Goal: Task Accomplishment & Management: Manage account settings

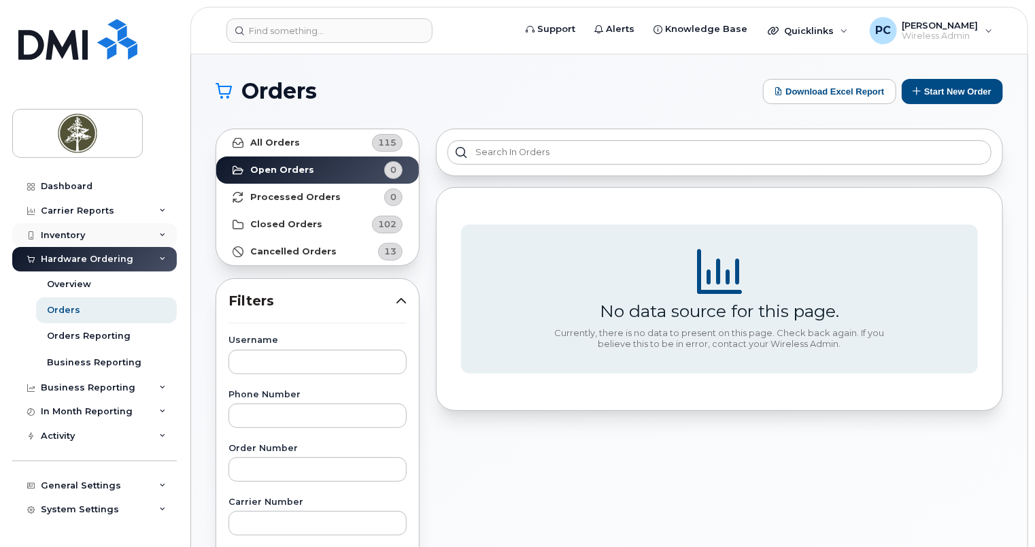
click at [130, 232] on div "Inventory" at bounding box center [94, 235] width 165 height 24
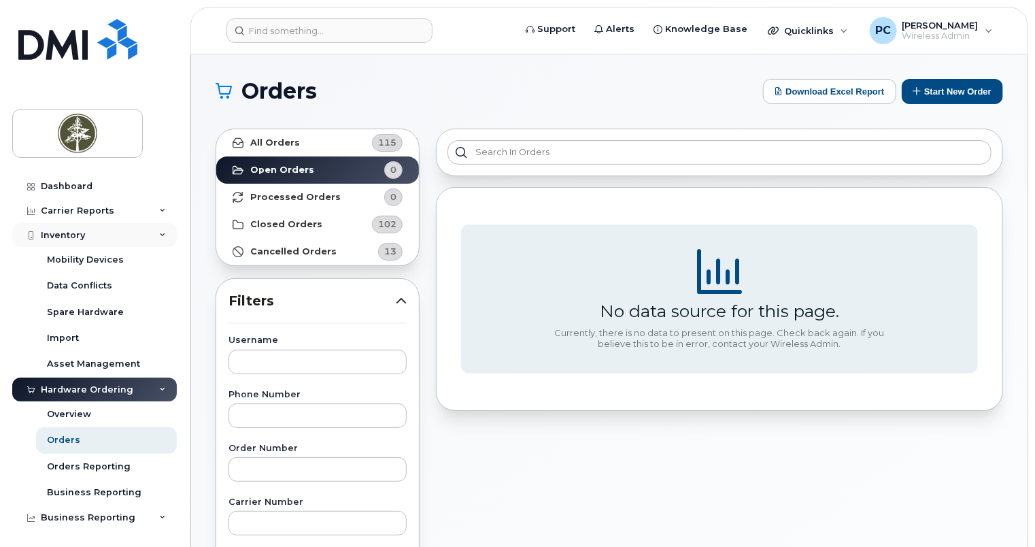
click at [154, 234] on div "Inventory" at bounding box center [94, 235] width 165 height 24
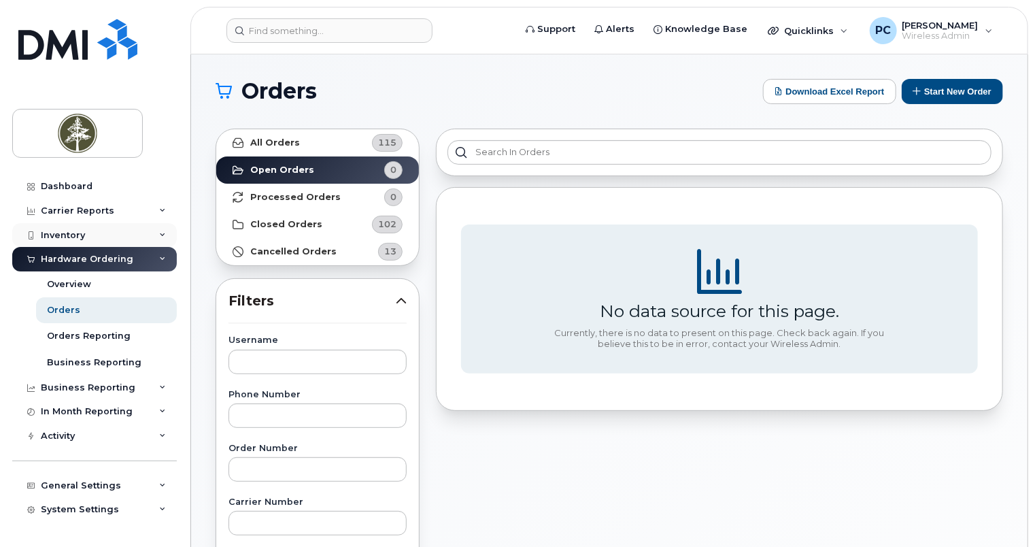
click at [149, 235] on div "Inventory" at bounding box center [94, 235] width 165 height 24
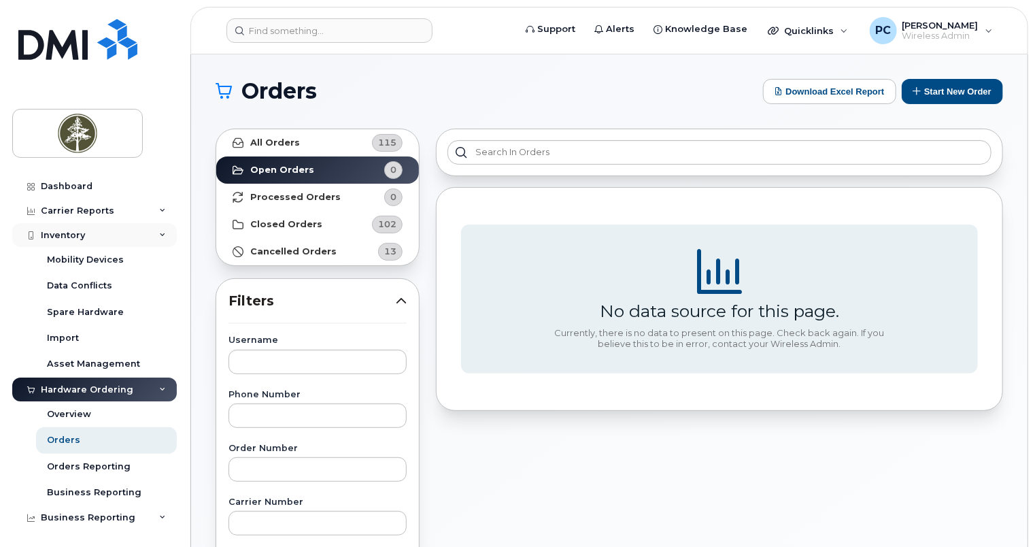
click at [159, 233] on icon at bounding box center [162, 235] width 7 height 7
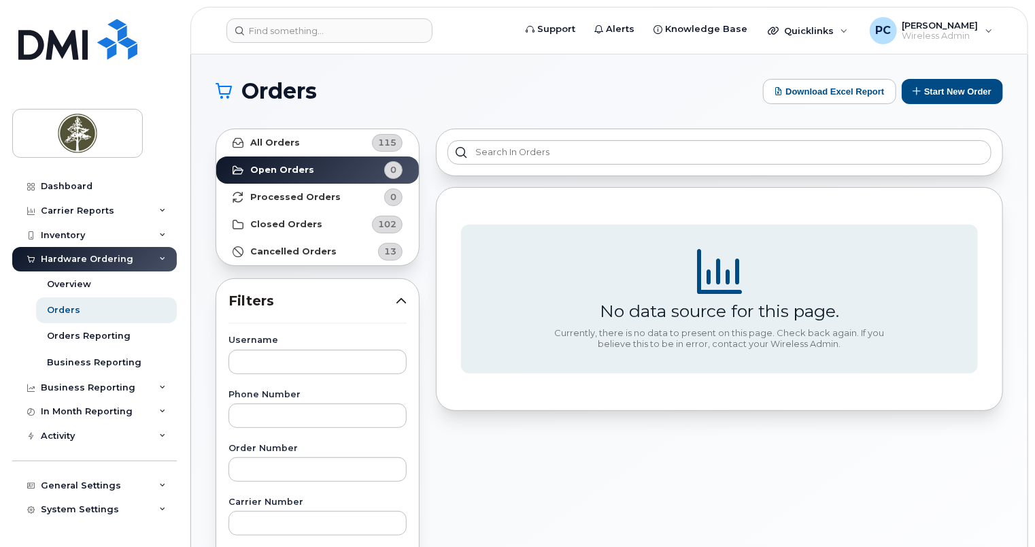
click at [144, 257] on div "Hardware Ordering" at bounding box center [94, 259] width 165 height 24
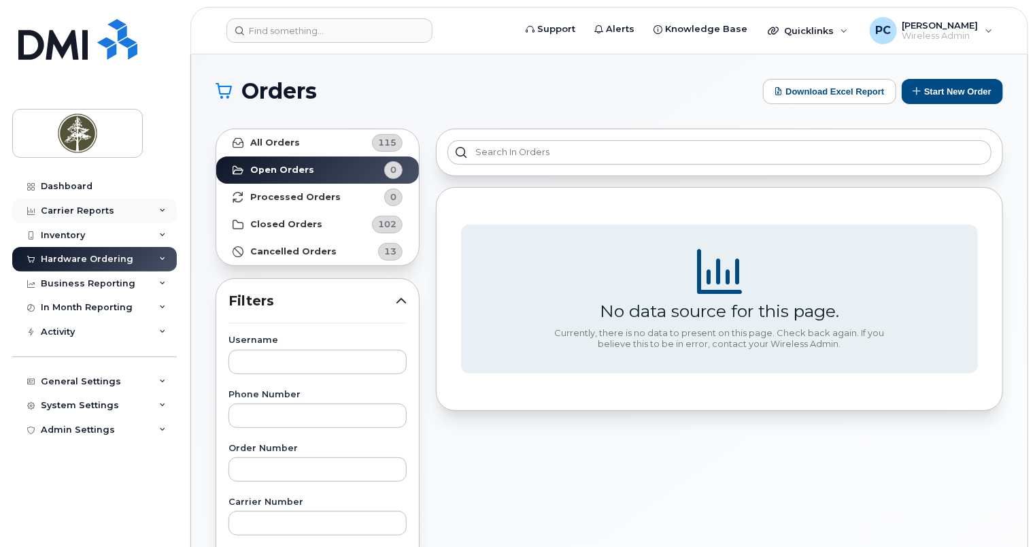
click at [155, 212] on div "Carrier Reports" at bounding box center [94, 211] width 165 height 24
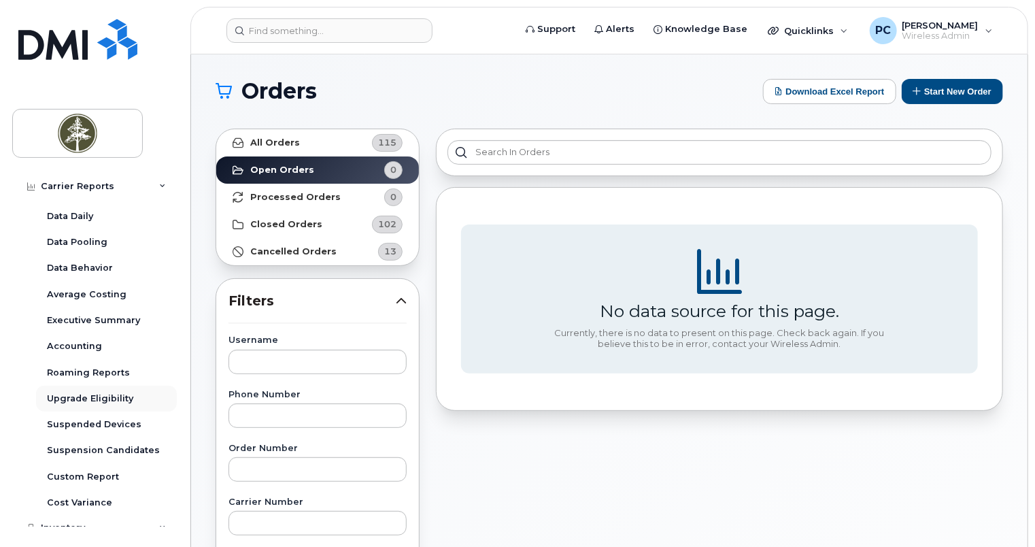
scroll to position [136, 0]
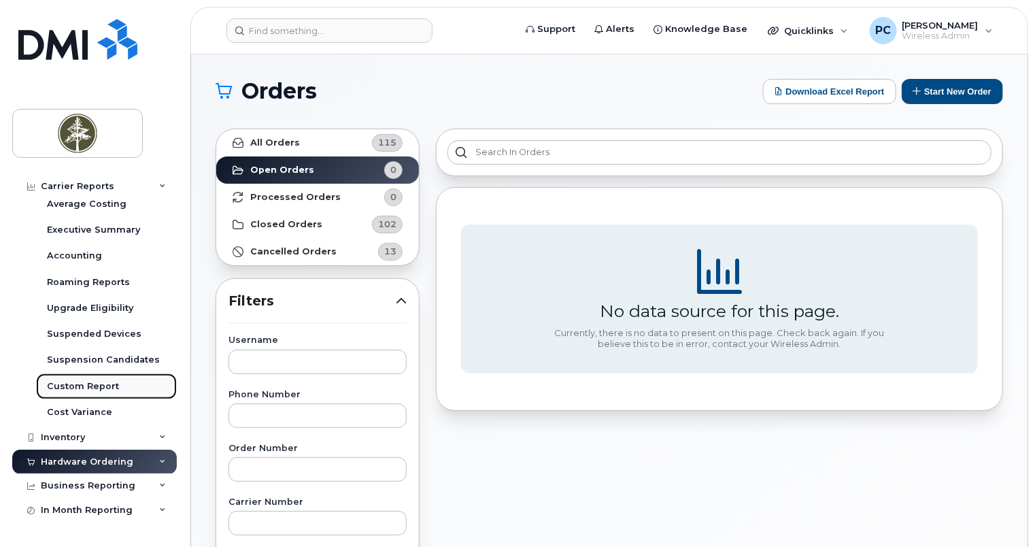
click at [97, 386] on div "Custom Report" at bounding box center [83, 386] width 72 height 12
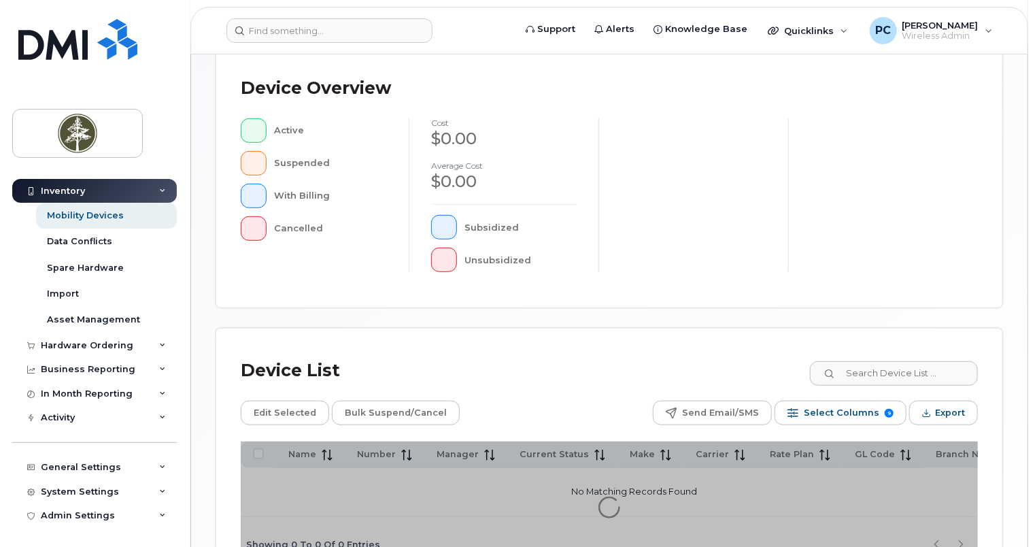
scroll to position [408, 0]
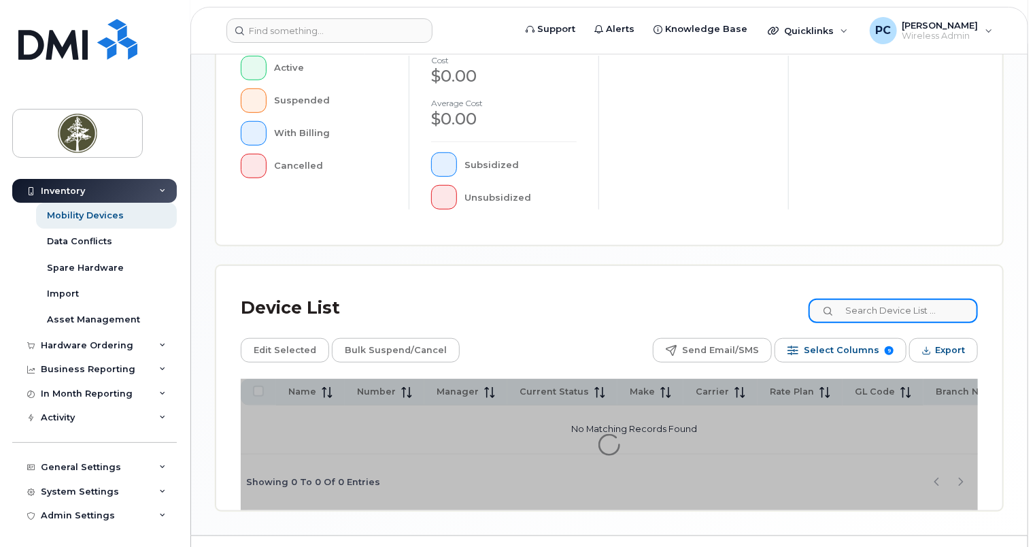
click at [868, 313] on input at bounding box center [892, 310] width 169 height 24
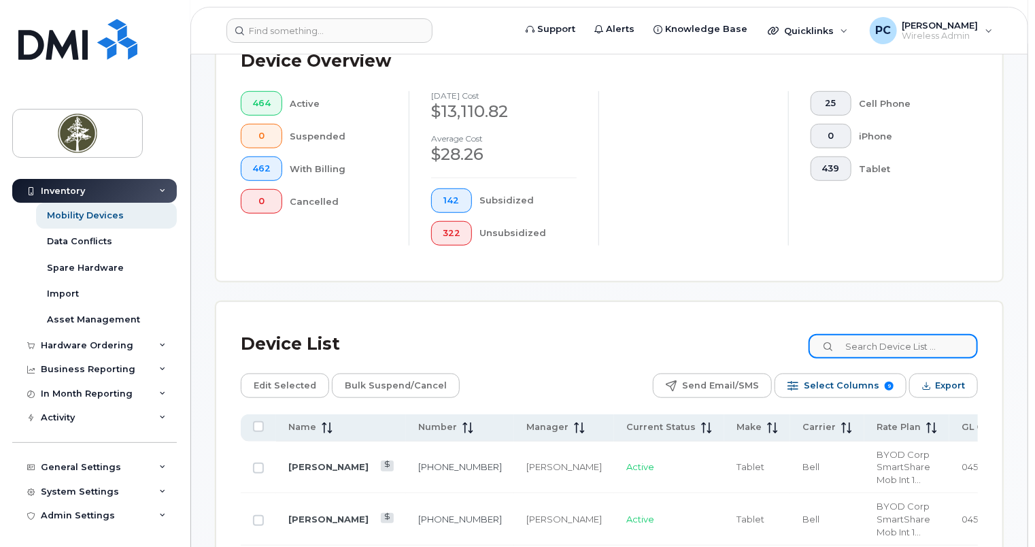
scroll to position [443, 0]
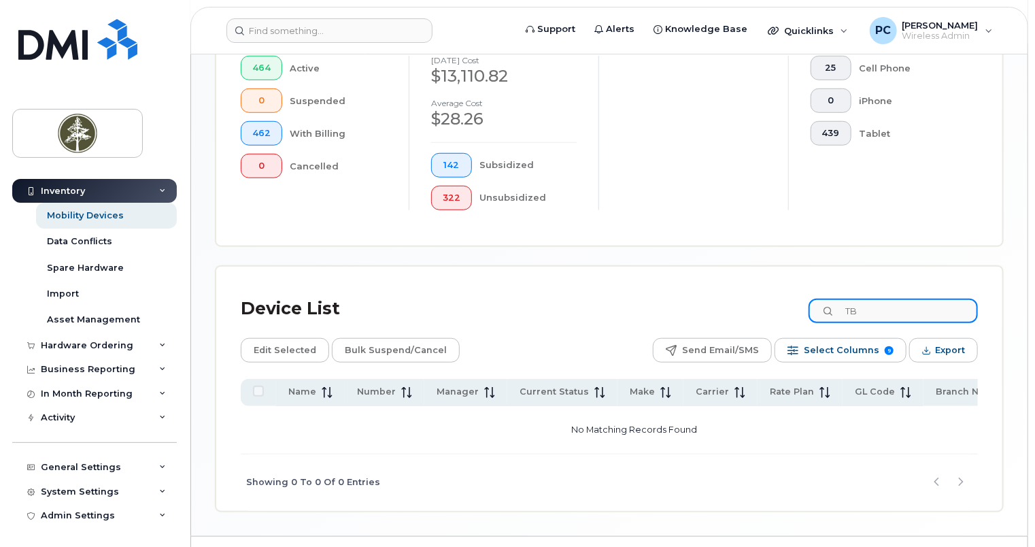
type input "T"
type input "A"
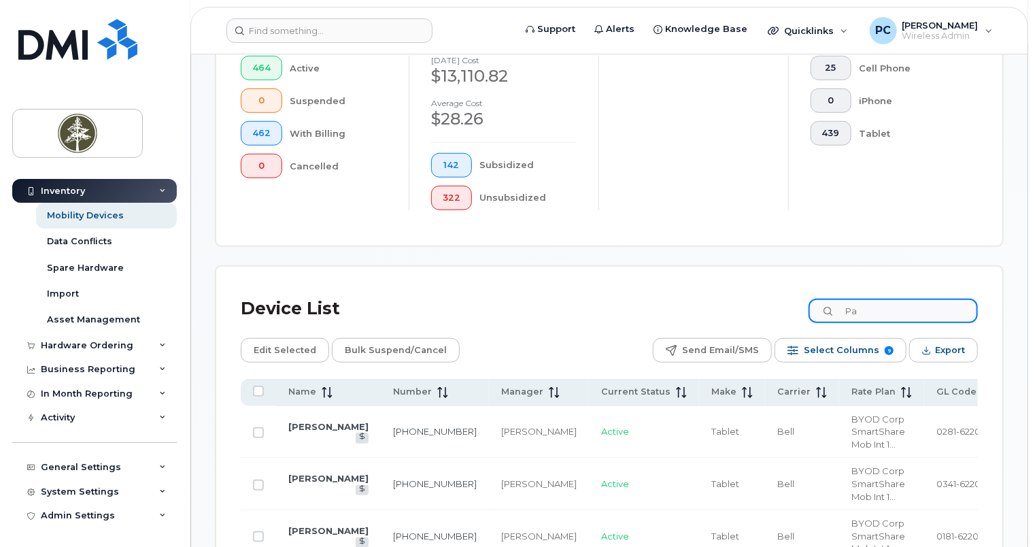
type input "P"
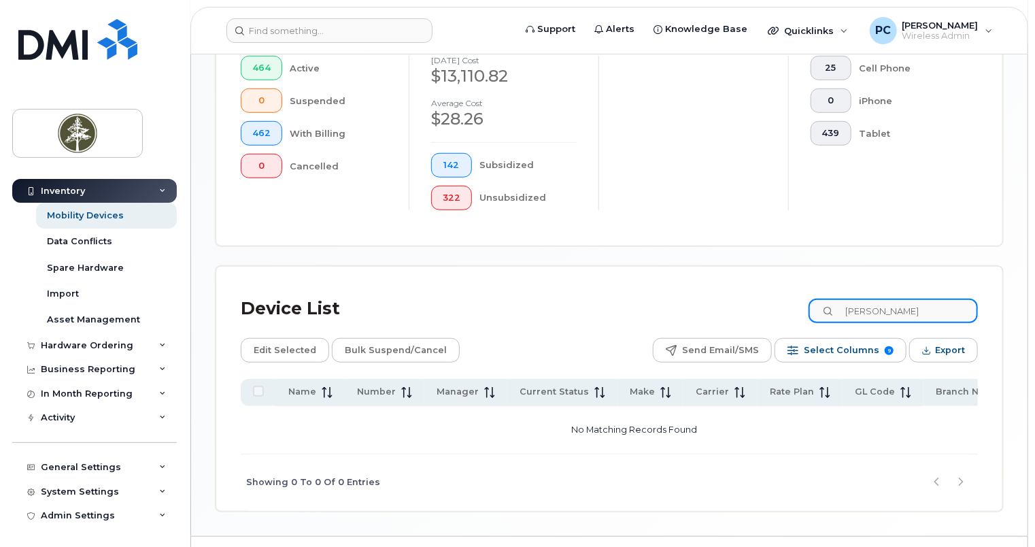
type input "Phillip"
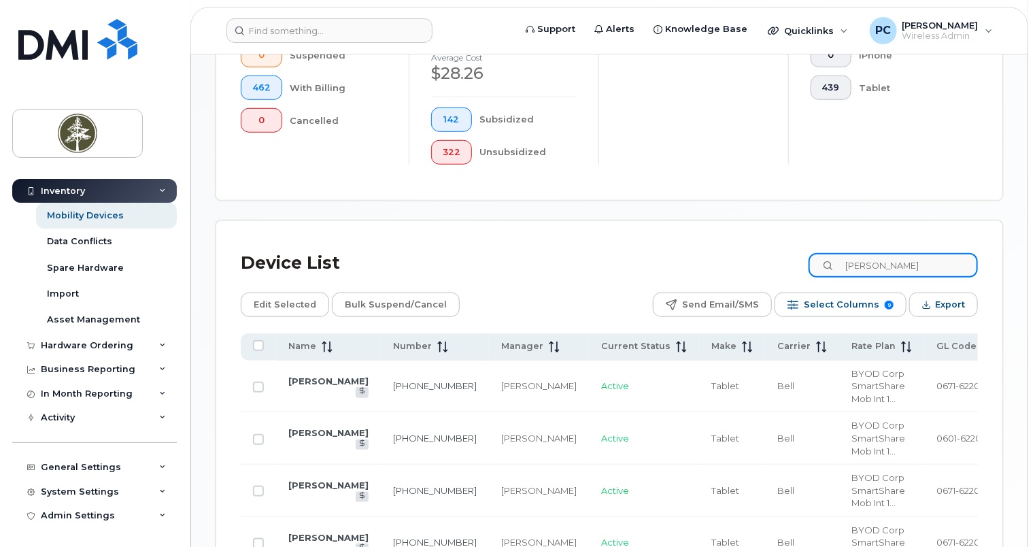
scroll to position [511, 0]
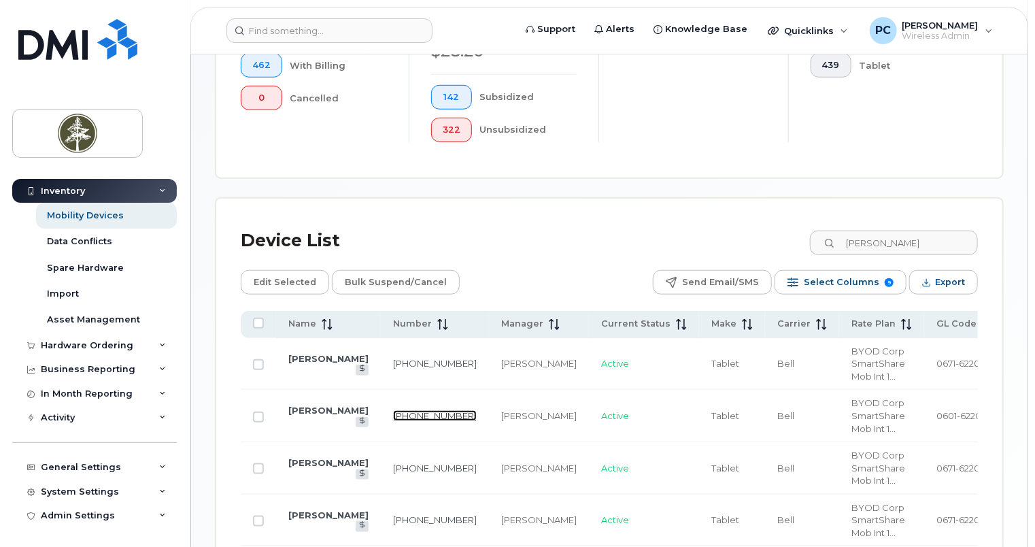
click at [393, 414] on link "431-294-4561" at bounding box center [435, 415] width 84 height 11
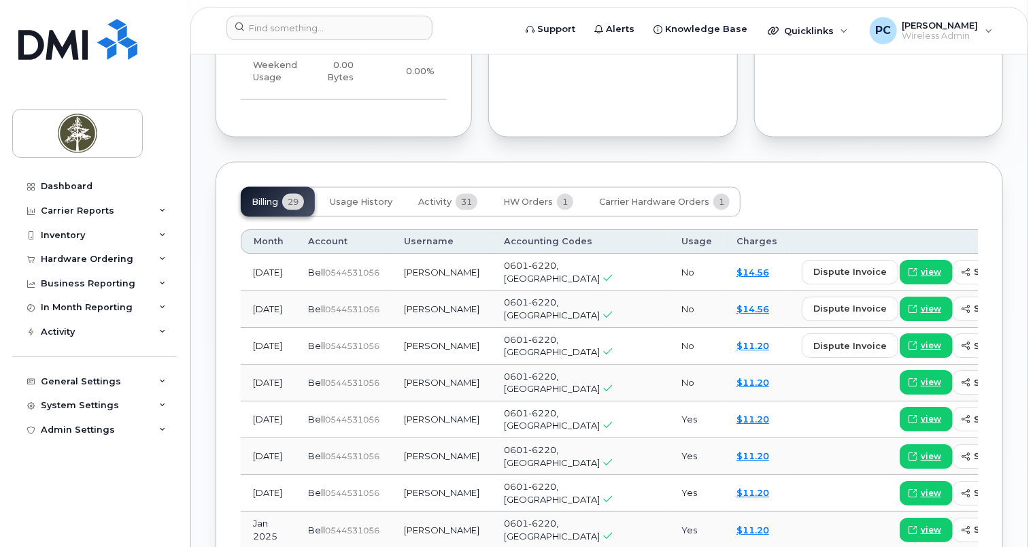
scroll to position [1020, 0]
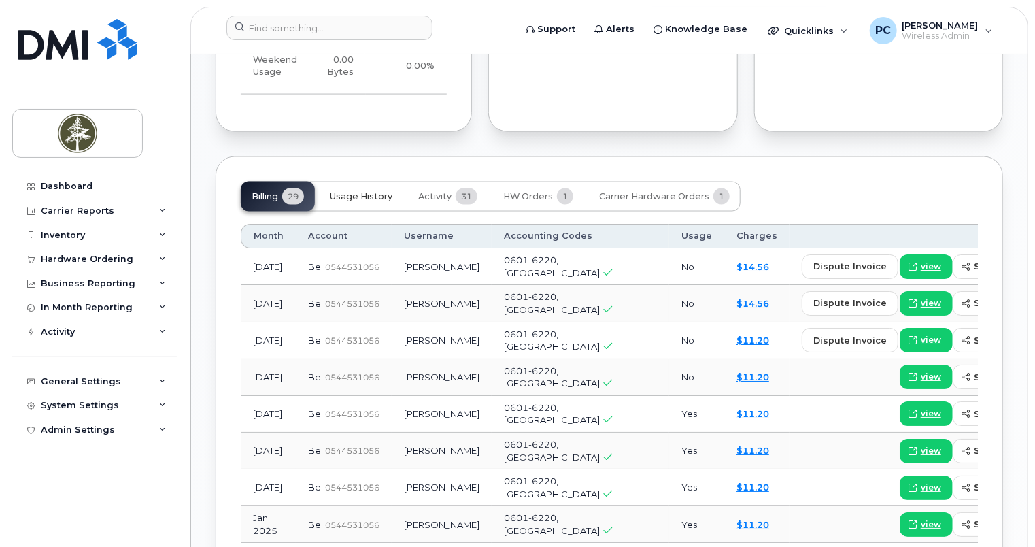
click at [377, 200] on span "Usage History" at bounding box center [361, 196] width 63 height 11
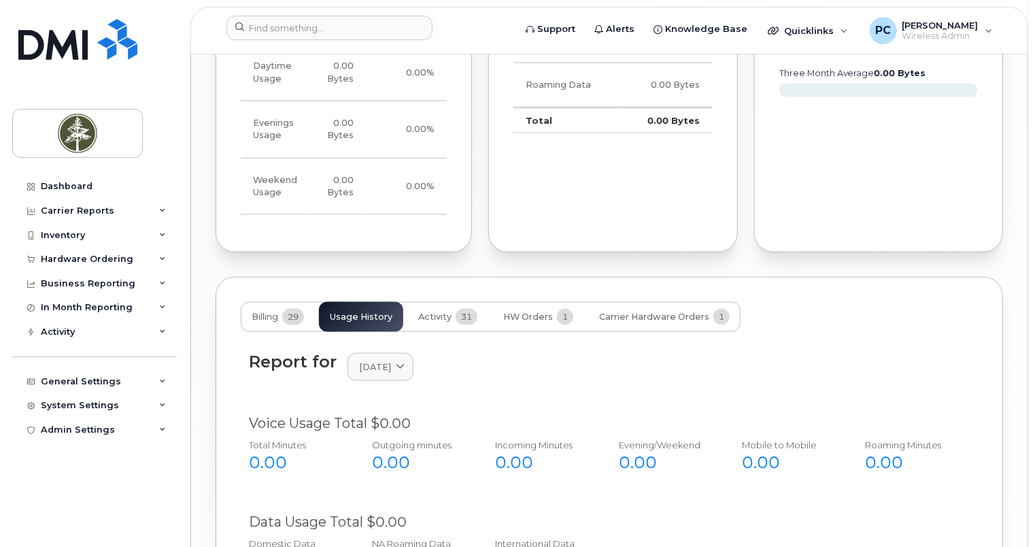
scroll to position [897, 0]
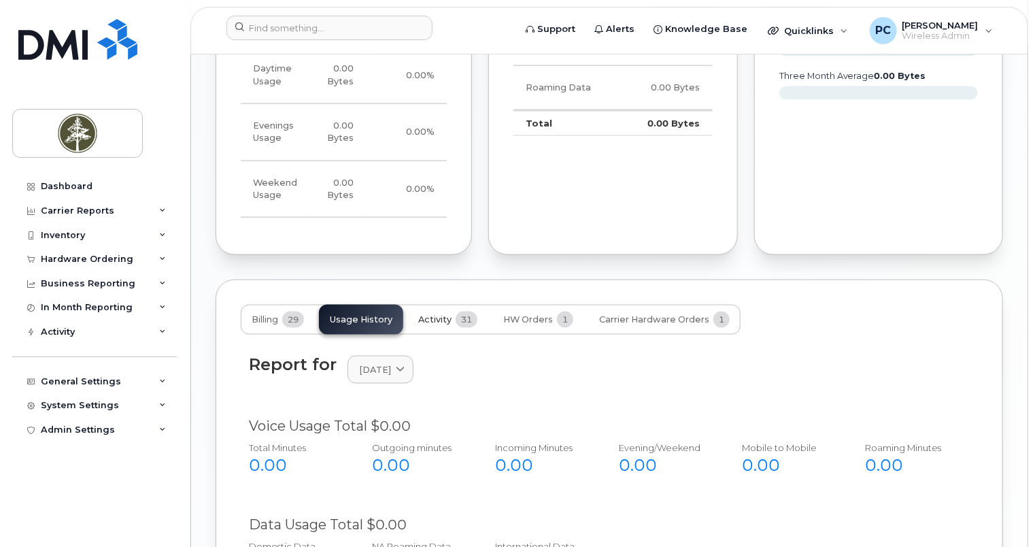
click at [432, 315] on span "Activity" at bounding box center [434, 319] width 33 height 11
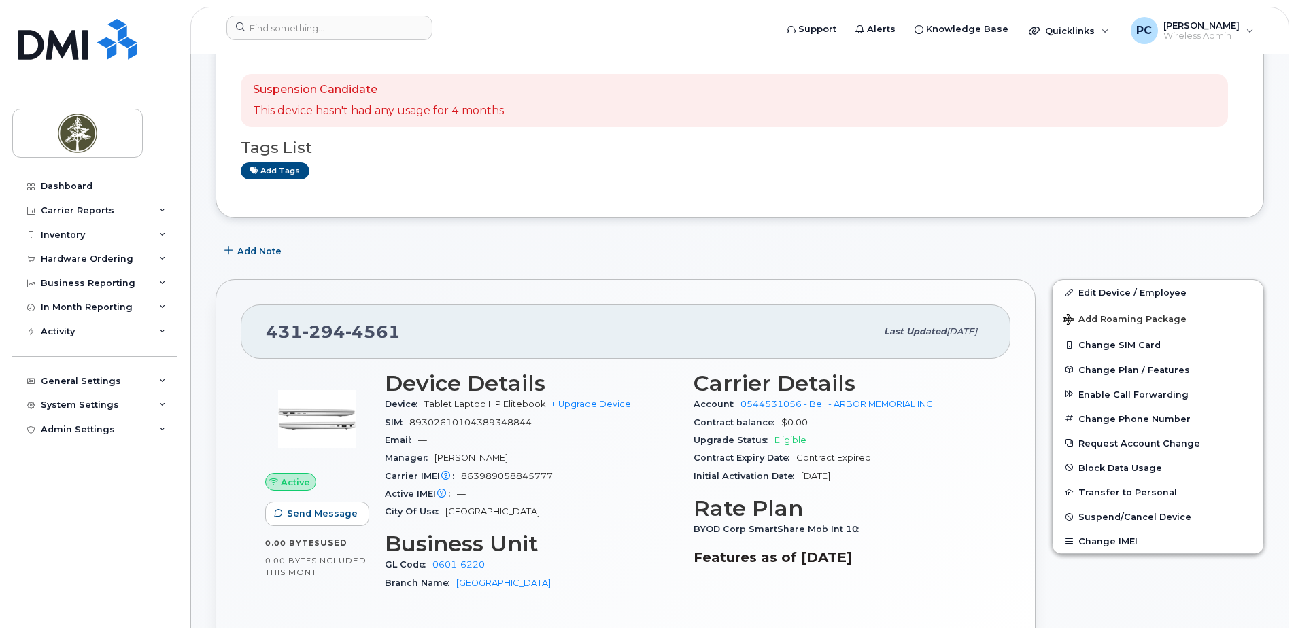
scroll to position [217, 0]
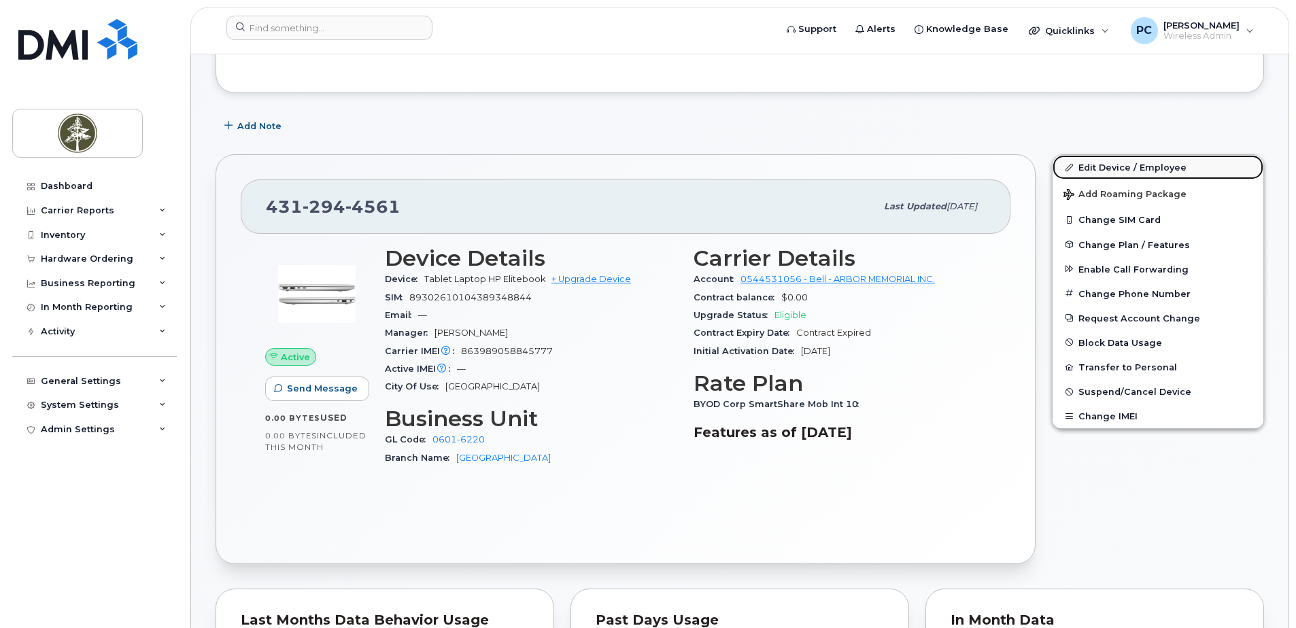
click at [1034, 170] on link "Edit Device / Employee" at bounding box center [1158, 167] width 211 height 24
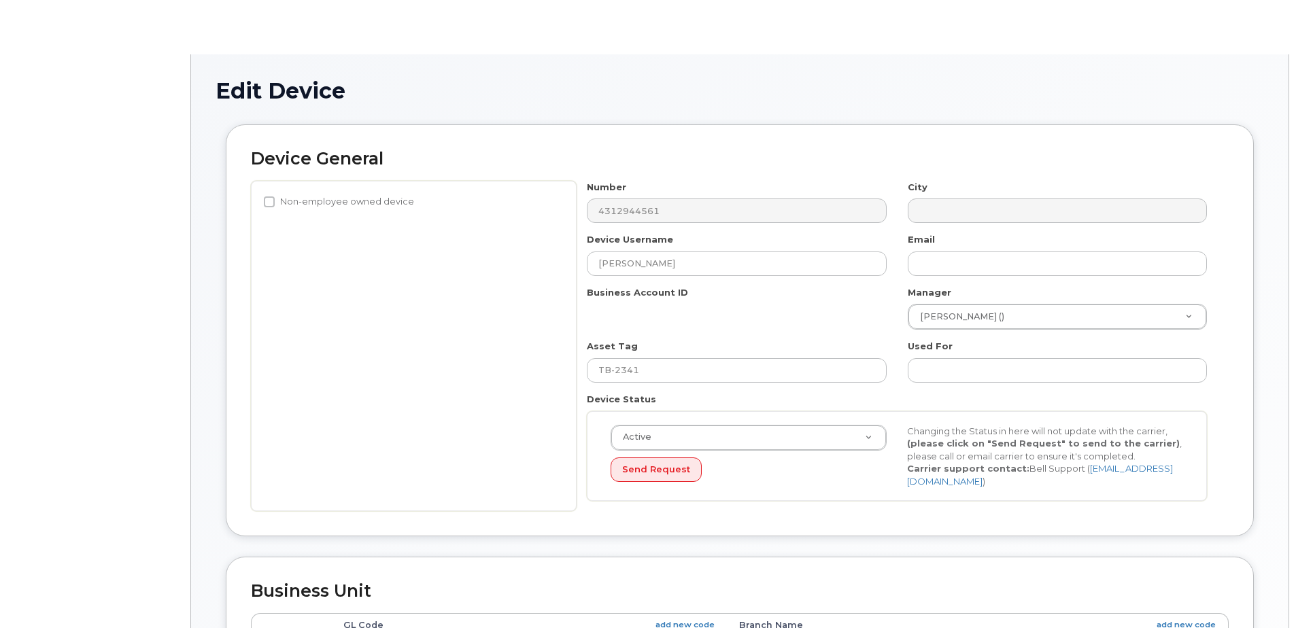
select select "4681760"
select select "4681786"
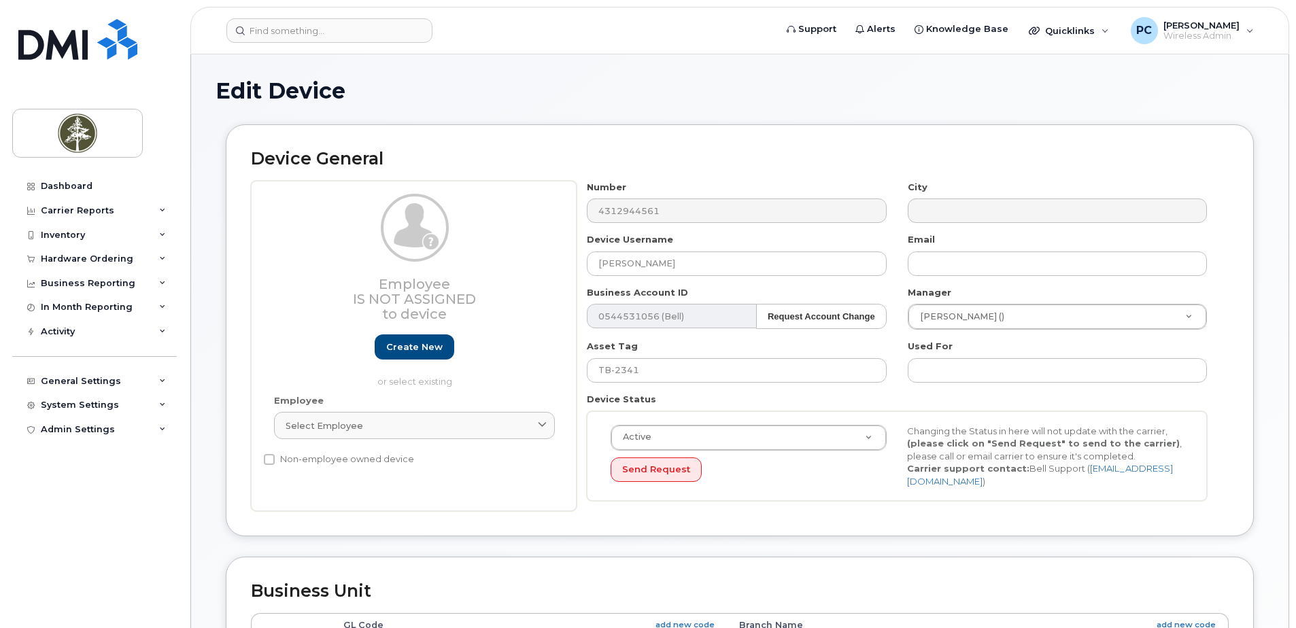
click at [1276, 531] on div "Edit Device Device General Employee Is not assigned to device Create new or sel…" at bounding box center [739, 603] width 1097 height 1099
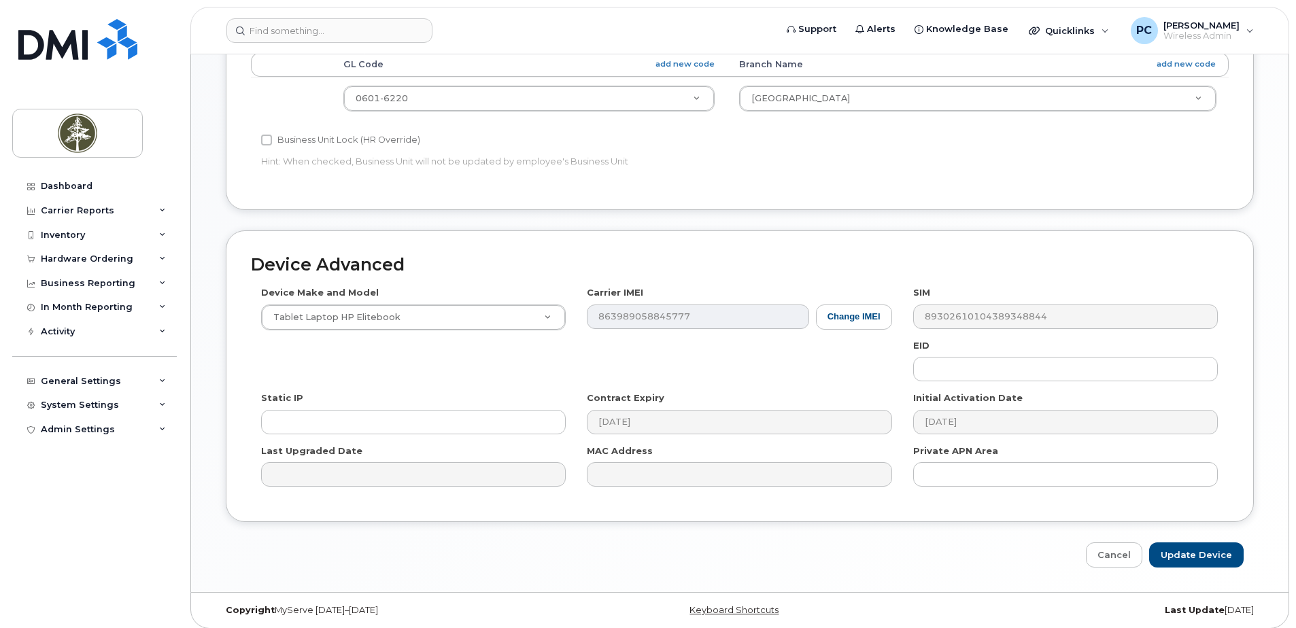
scroll to position [568, 0]
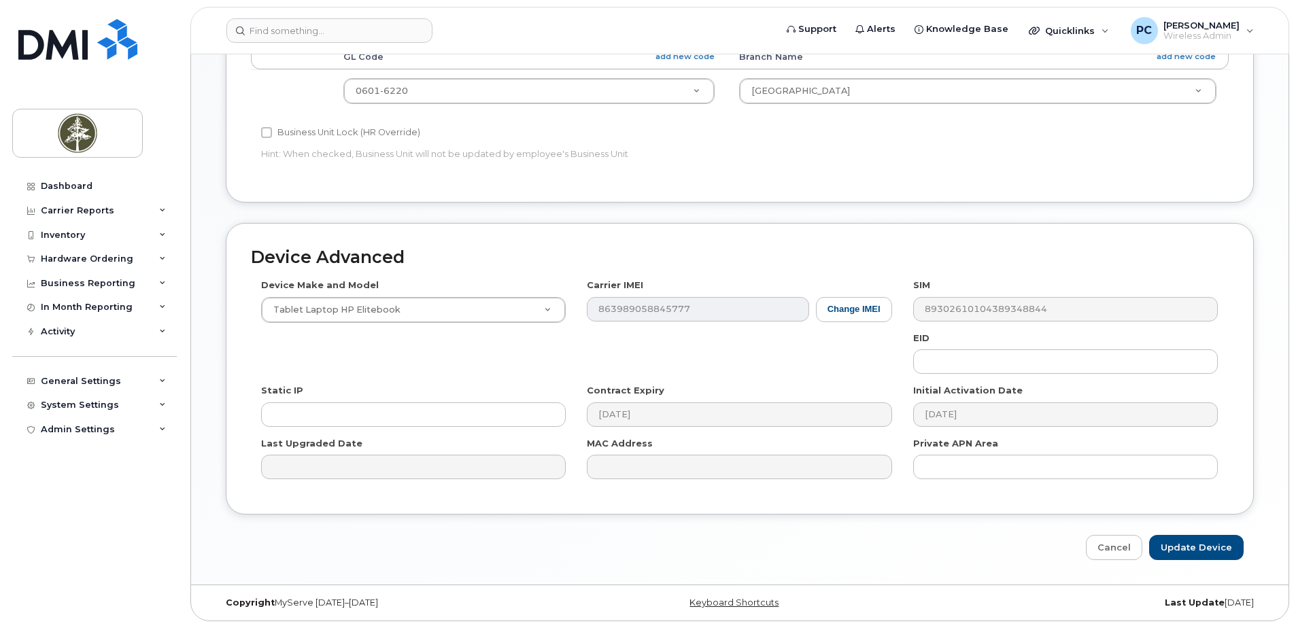
click at [949, 545] on div "Cancel Update Device" at bounding box center [740, 547] width 1028 height 25
click at [1103, 547] on link "Cancel" at bounding box center [1114, 547] width 56 height 25
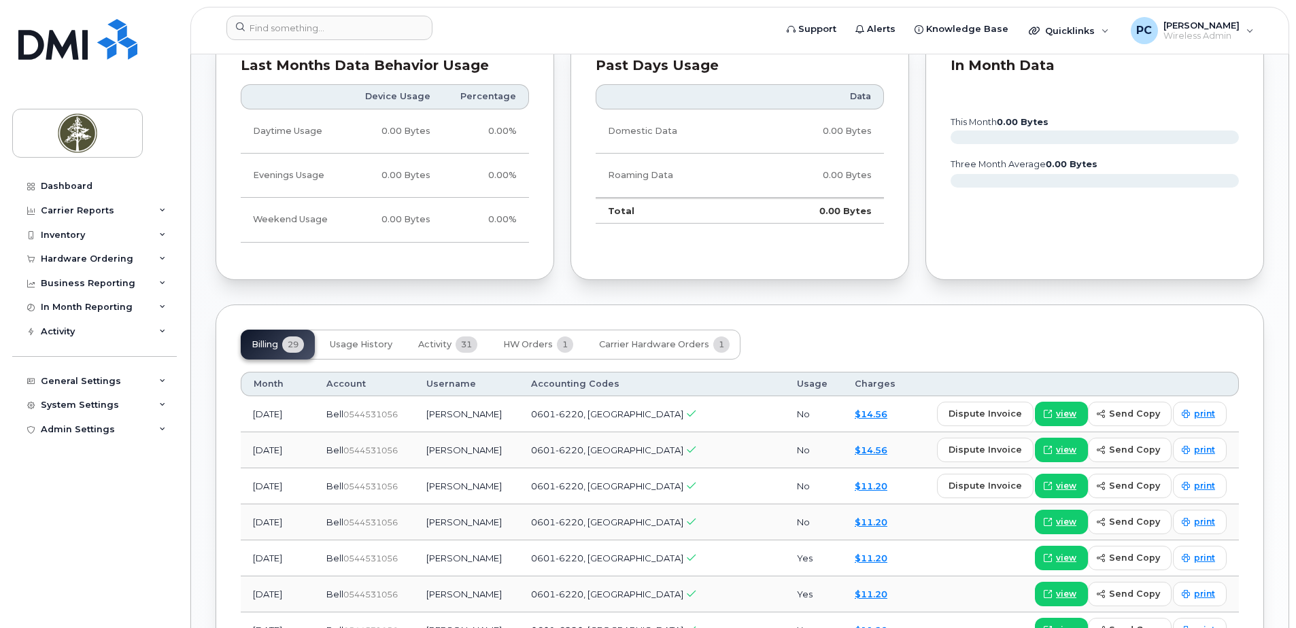
scroll to position [748, 0]
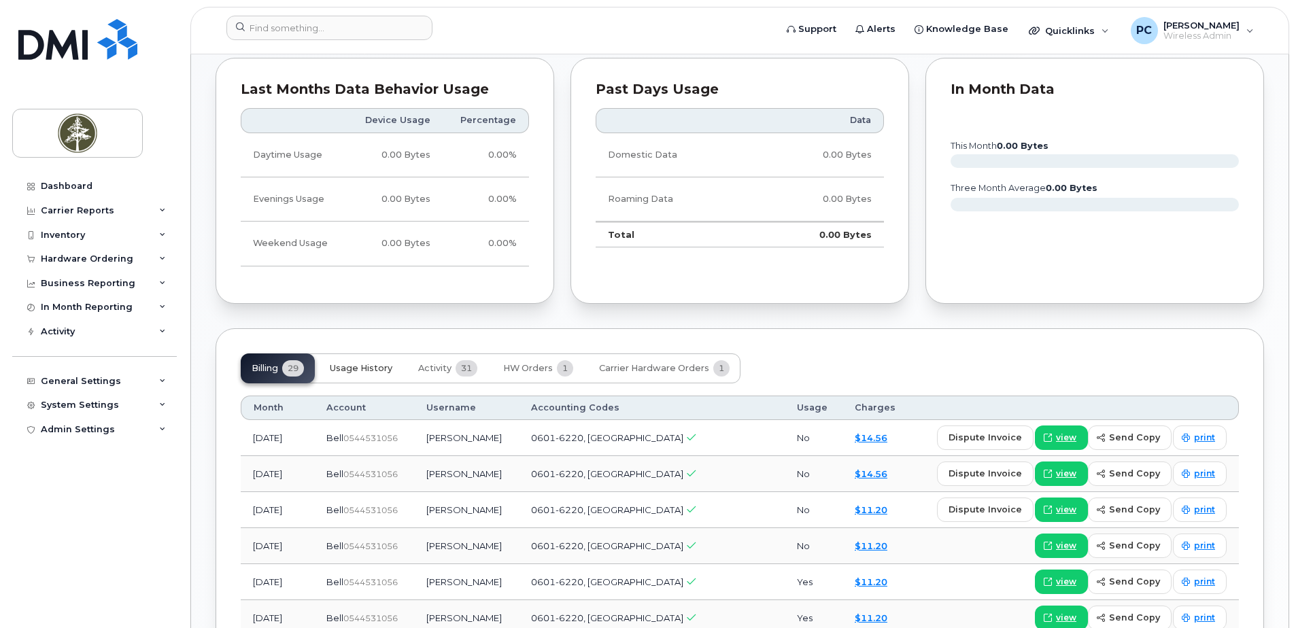
click at [366, 369] on span "Usage History" at bounding box center [361, 368] width 63 height 11
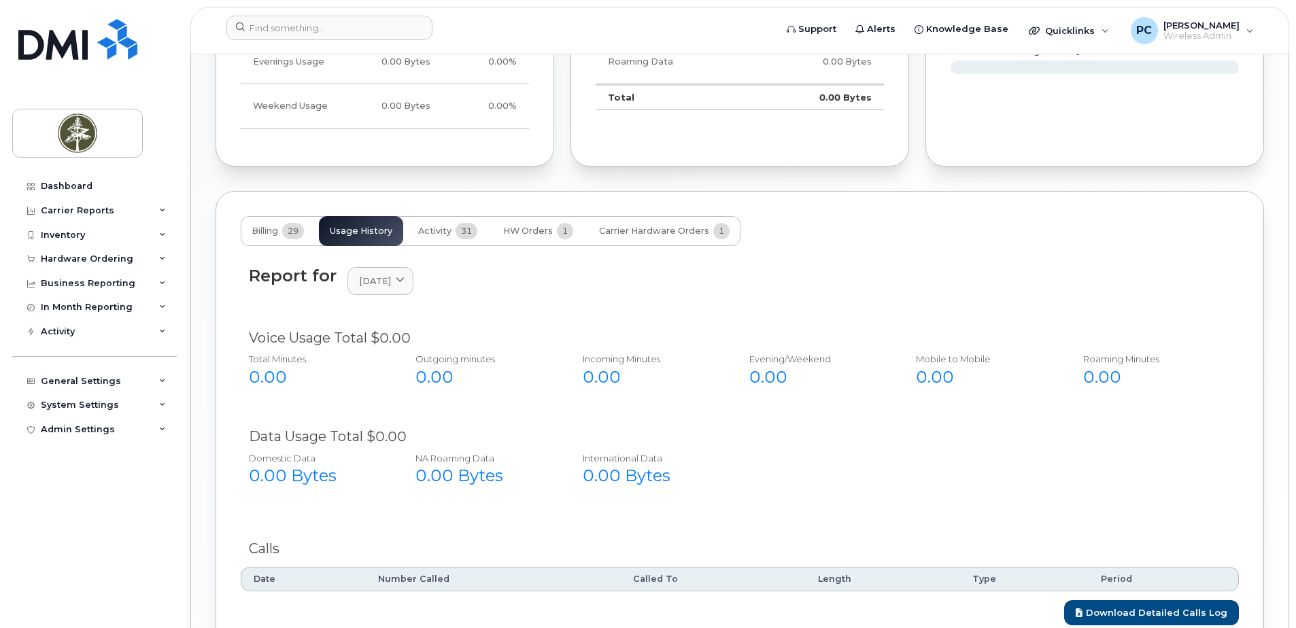
scroll to position [784, 0]
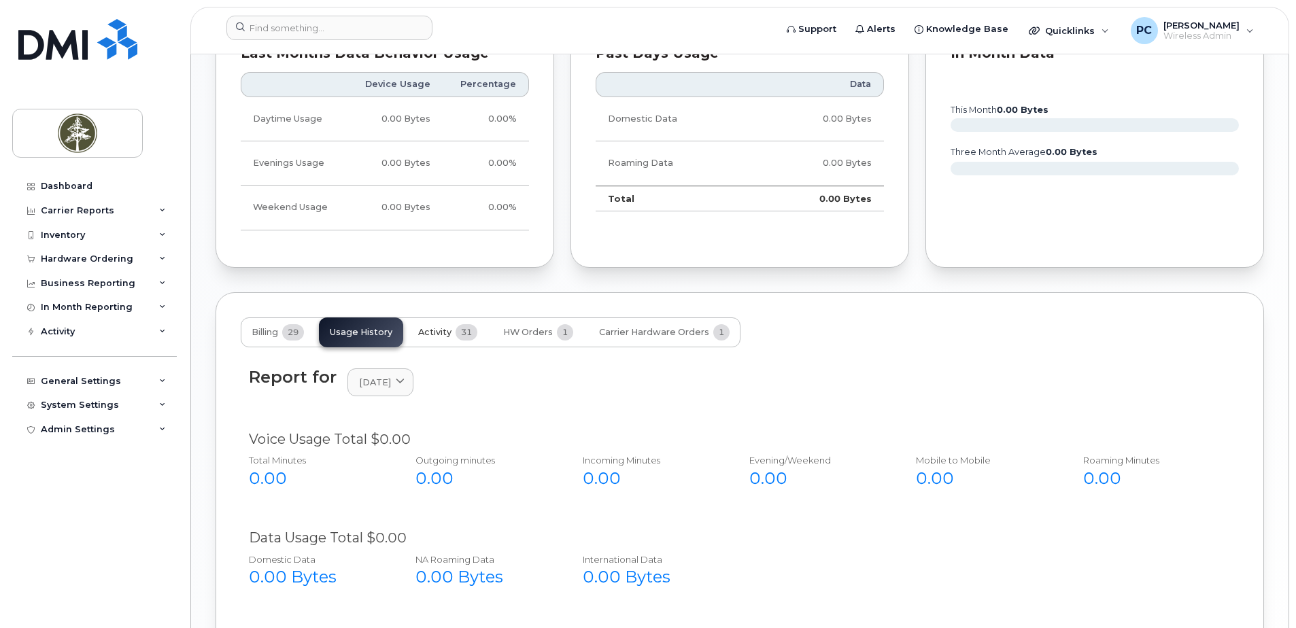
click at [432, 330] on span "Activity" at bounding box center [434, 332] width 33 height 11
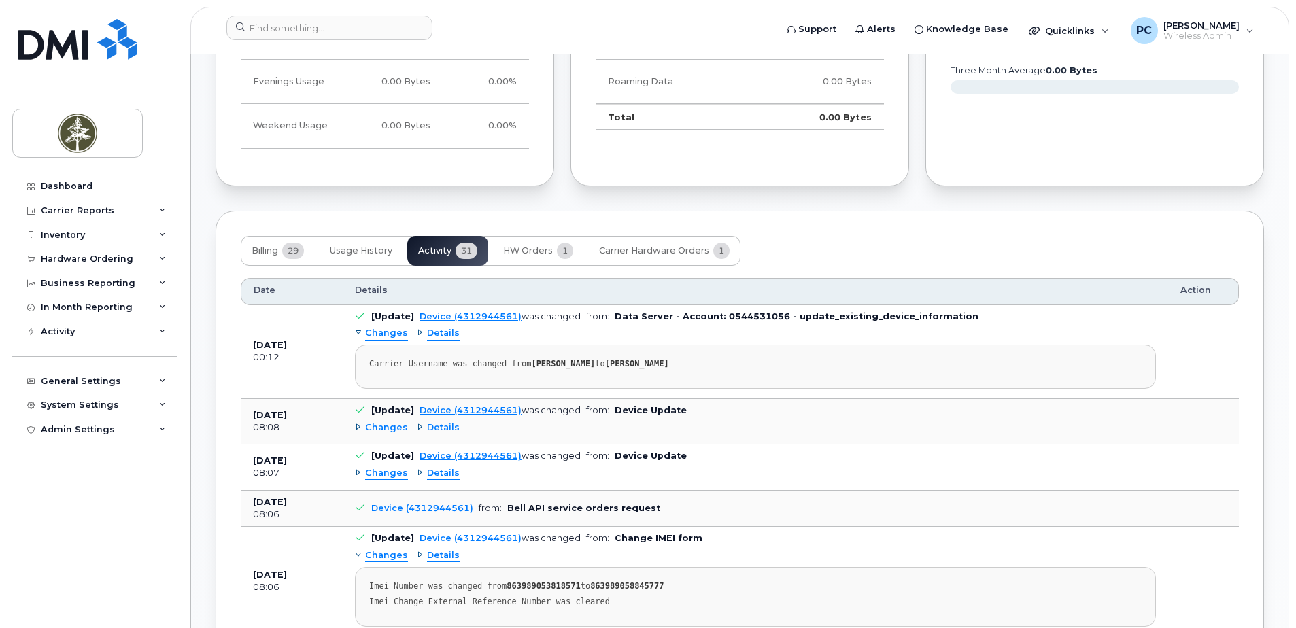
scroll to position [852, 0]
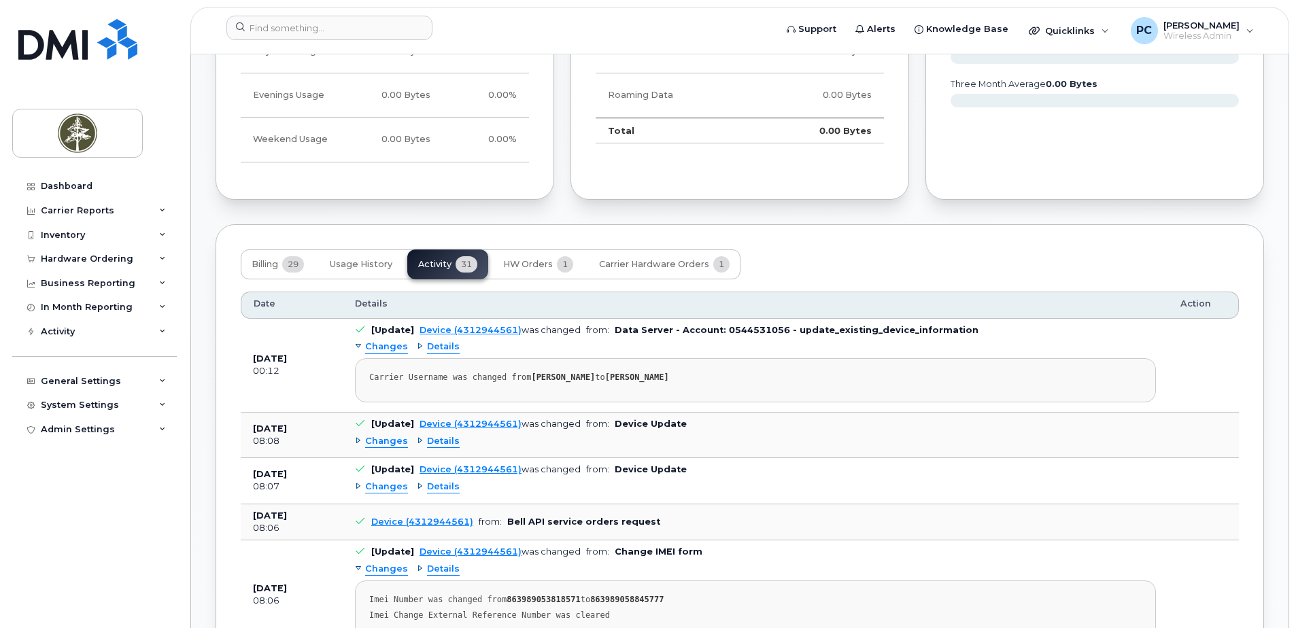
click at [440, 349] on span "Details" at bounding box center [443, 347] width 33 height 13
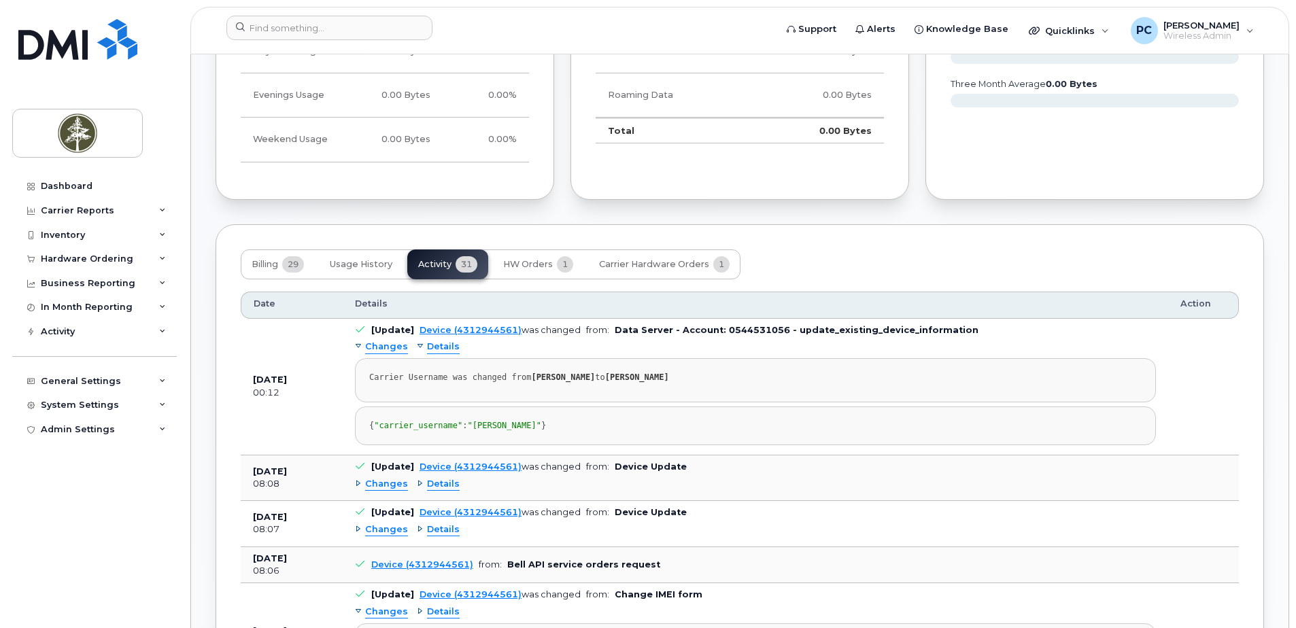
click at [391, 347] on span "Changes" at bounding box center [386, 347] width 43 height 13
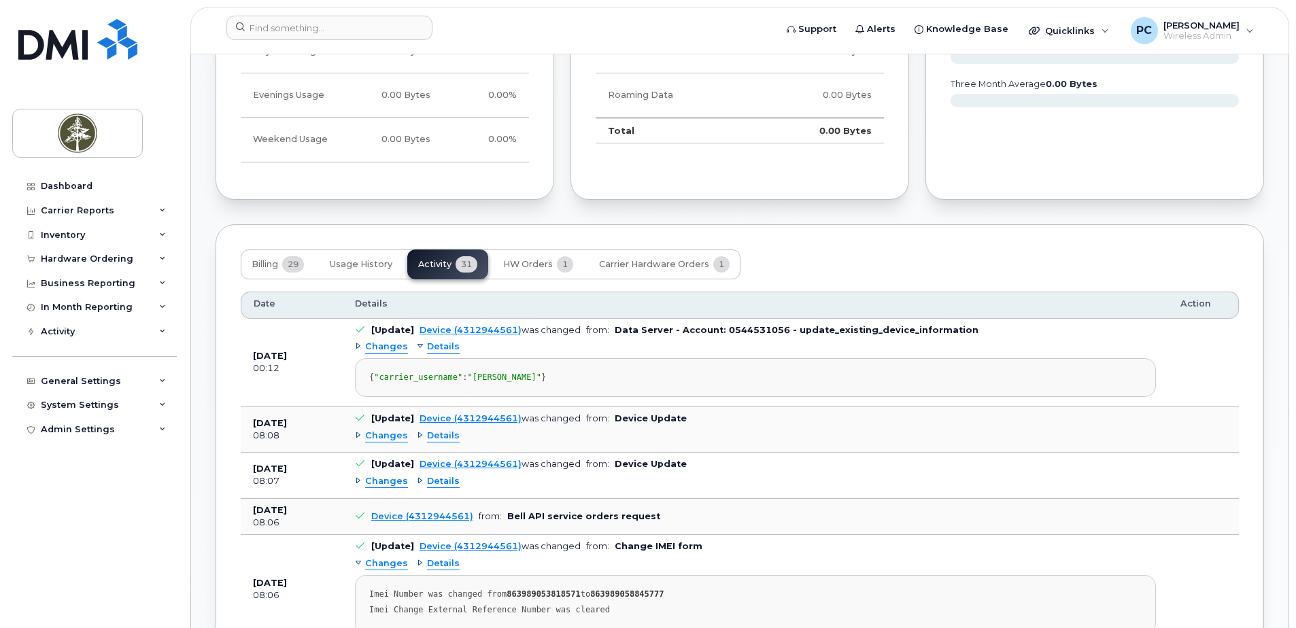
click at [451, 349] on span "Details" at bounding box center [443, 347] width 33 height 13
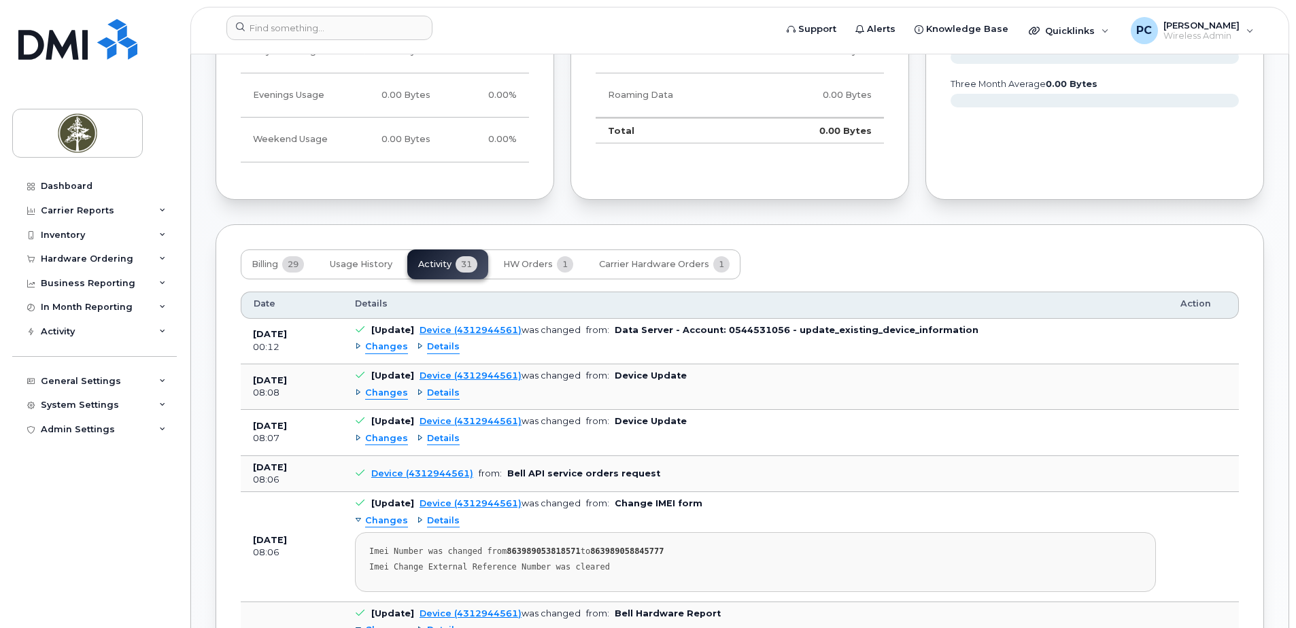
click at [442, 391] on span "Details" at bounding box center [443, 393] width 33 height 13
